Goal: Navigation & Orientation: Find specific page/section

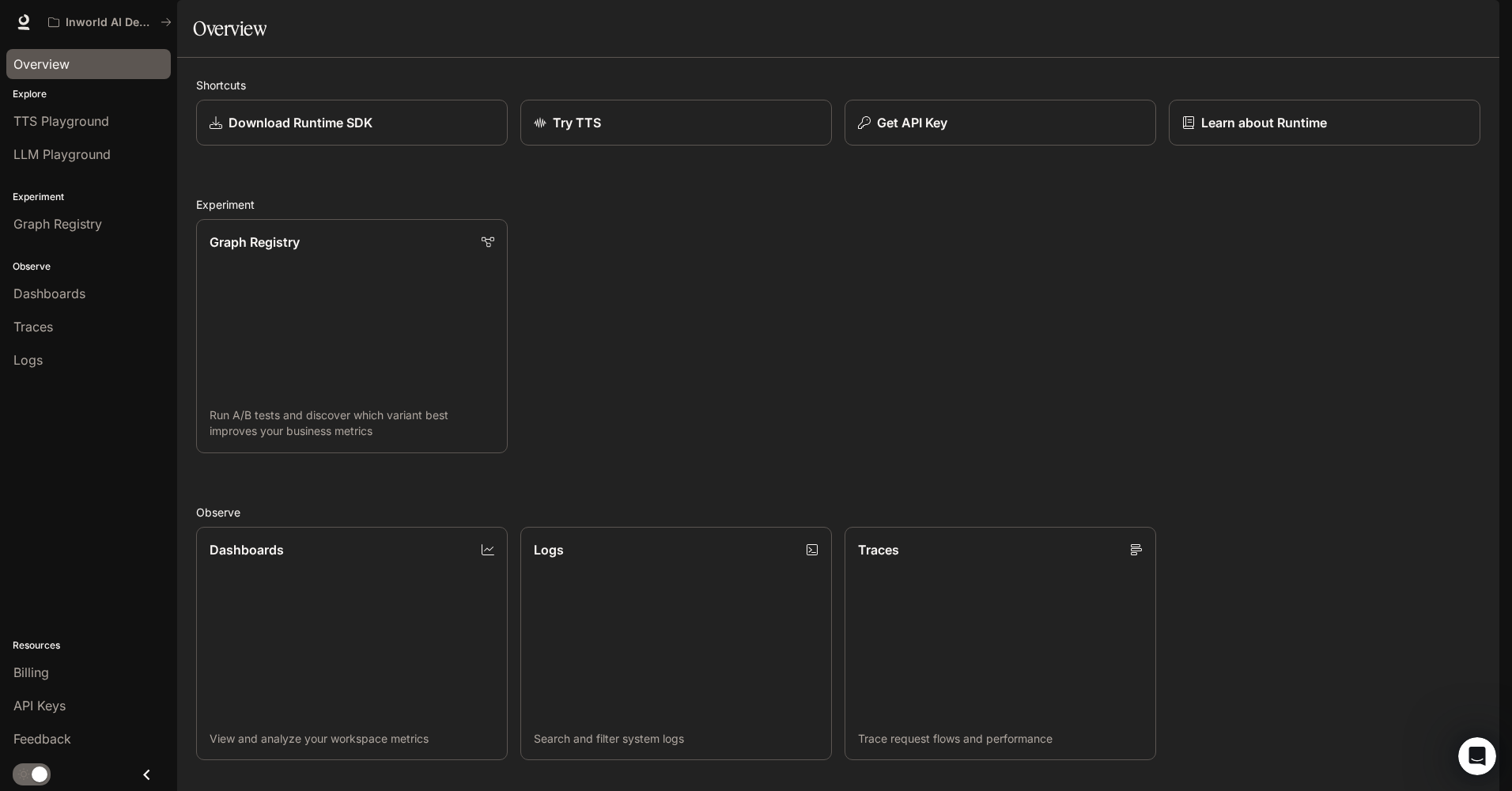
click at [57, 71] on span "Overview" at bounding box center [42, 64] width 56 height 19
click at [71, 119] on span "TTS Playground" at bounding box center [62, 120] width 96 height 19
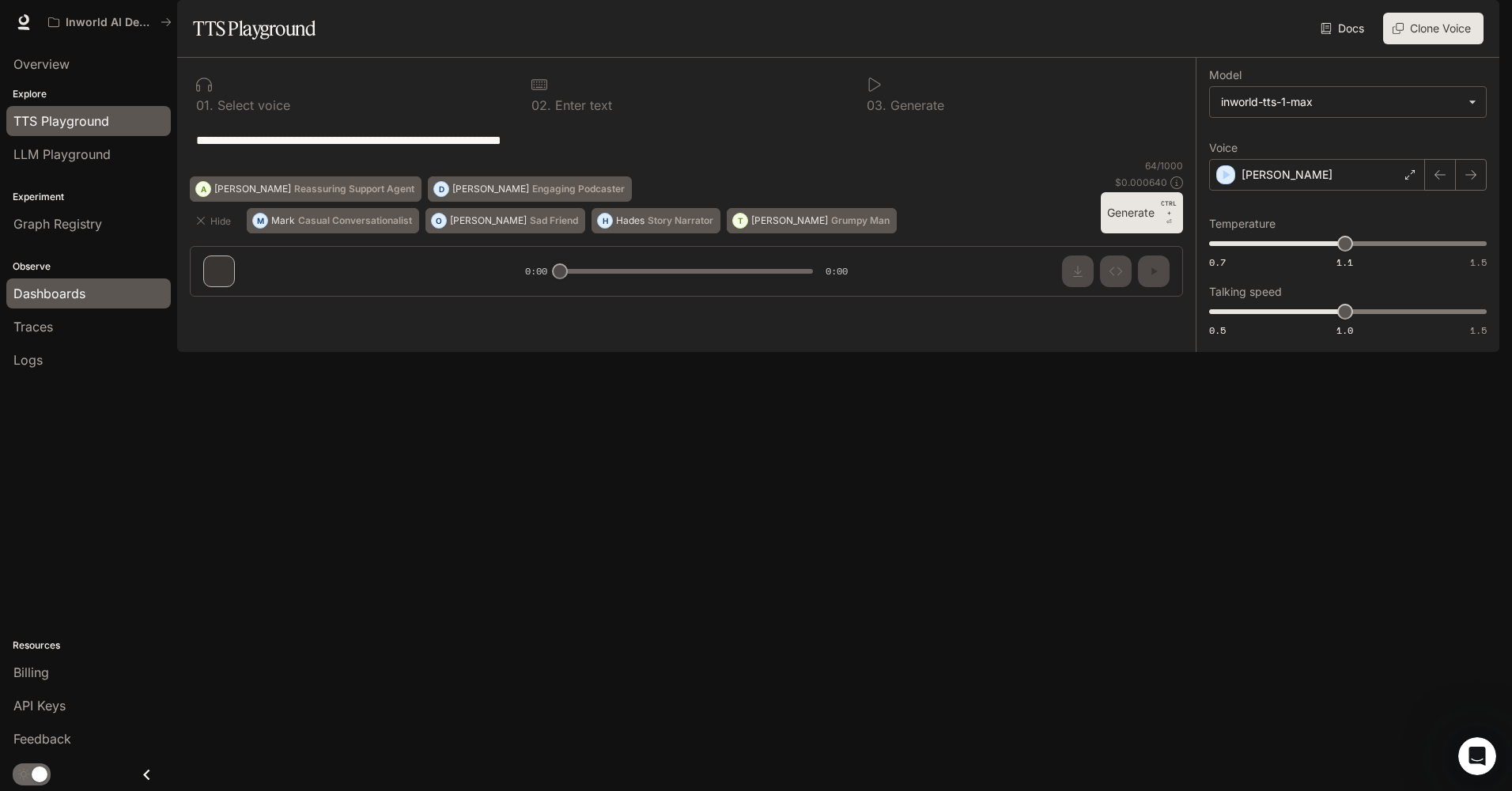
click at [72, 291] on span "Dashboards" at bounding box center [50, 293] width 72 height 19
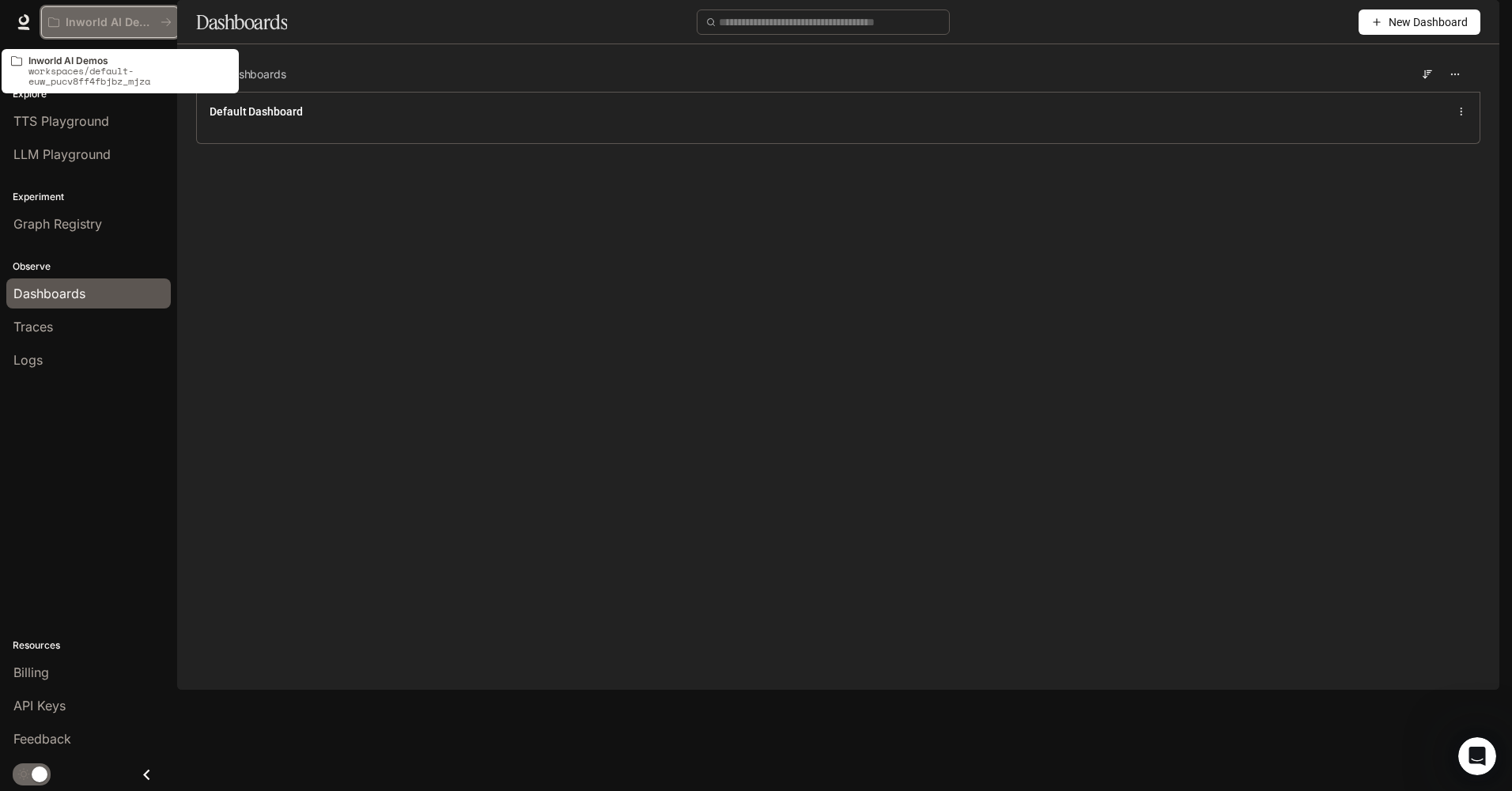
click at [98, 20] on p "Inworld AI Demos" at bounding box center [109, 23] width 89 height 14
